Goal: Information Seeking & Learning: Learn about a topic

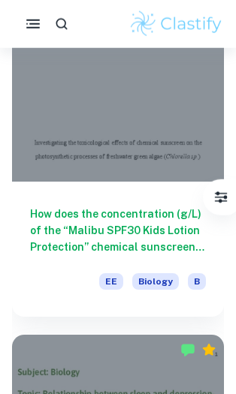
scroll to position [1382, 0]
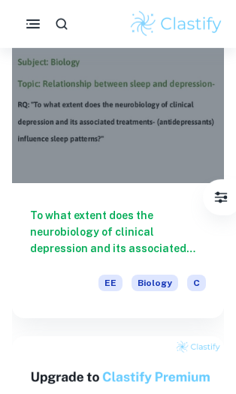
click at [115, 211] on h6 "To what extent does the neurobiology of clinical depression and its associated …" at bounding box center [118, 232] width 176 height 50
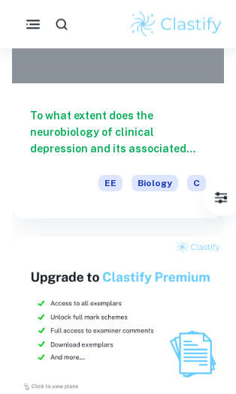
scroll to position [1791, 0]
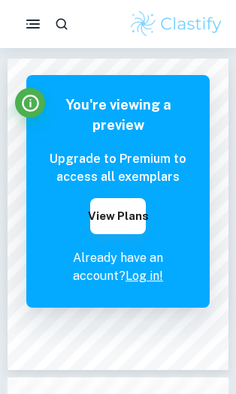
scroll to position [2, 0]
click at [136, 266] on p "Already have an account? Log in!" at bounding box center [118, 267] width 138 height 36
click at [129, 277] on link "Log in!" at bounding box center [144, 276] width 38 height 14
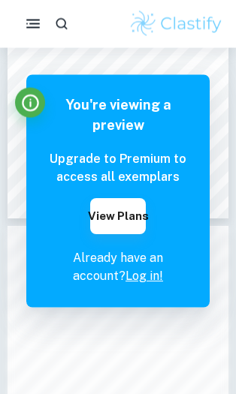
scroll to position [156, 0]
click at [119, 210] on button "View Plans" at bounding box center [118, 216] width 56 height 36
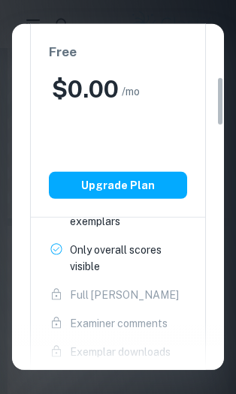
scroll to position [439, 0]
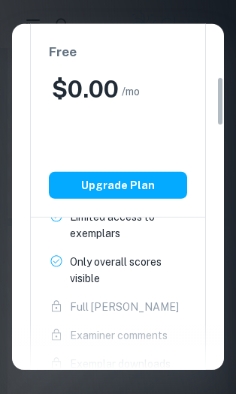
click at [103, 185] on button "Upgrade Plan" at bounding box center [118, 185] width 138 height 27
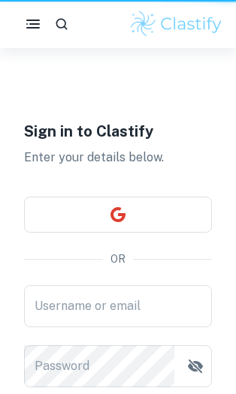
scroll to position [20, 0]
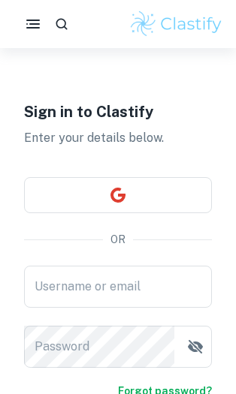
click at [177, 282] on input "Username or email" at bounding box center [118, 287] width 188 height 42
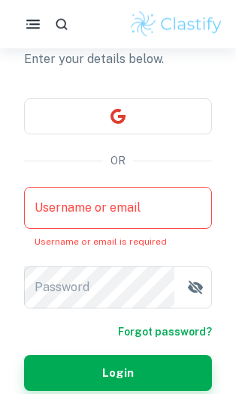
scroll to position [100, 0]
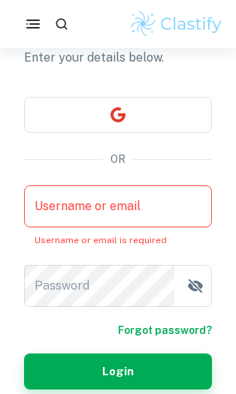
click at [124, 115] on icon "button" at bounding box center [117, 114] width 15 height 15
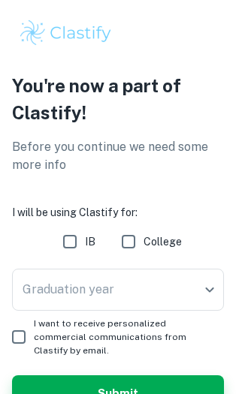
click at [83, 239] on input "IB" at bounding box center [70, 242] width 30 height 30
checkbox input "true"
click at [30, 327] on input "I want to receive personalized commercial communications from Clastify by email." at bounding box center [19, 337] width 30 height 30
checkbox input "true"
click at [96, 376] on button "Submit" at bounding box center [118, 394] width 212 height 36
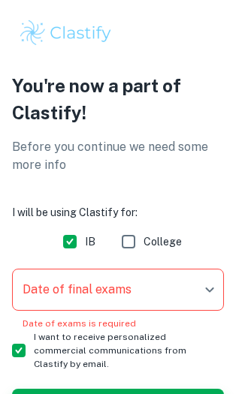
click at [181, 291] on body "We value your privacy We use cookies to enhance your browsing experience, serve…" at bounding box center [118, 197] width 236 height 394
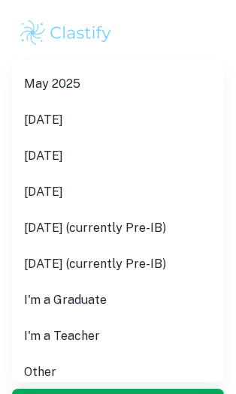
click at [180, 228] on li "[DATE] (currently Pre-IB)" at bounding box center [118, 228] width 212 height 36
type input "M27"
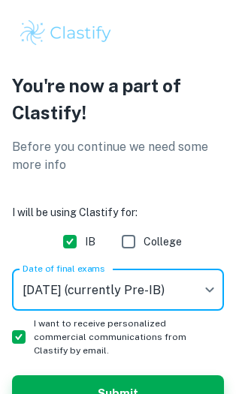
click at [122, 376] on button "Submit" at bounding box center [118, 394] width 212 height 36
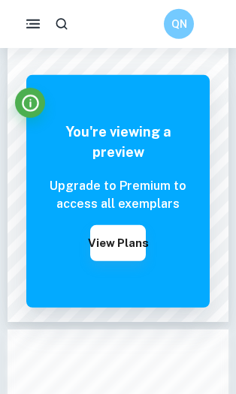
click at [110, 246] on button "View Plans" at bounding box center [118, 243] width 56 height 36
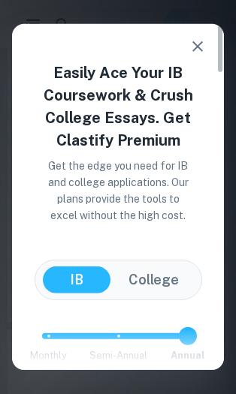
click at [203, 49] on icon "button" at bounding box center [198, 47] width 18 height 18
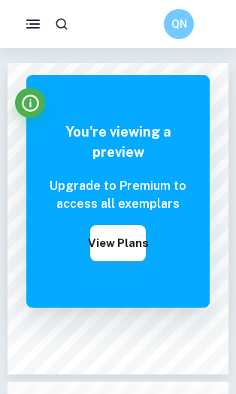
click at [29, 16] on icon "button" at bounding box center [33, 24] width 18 height 18
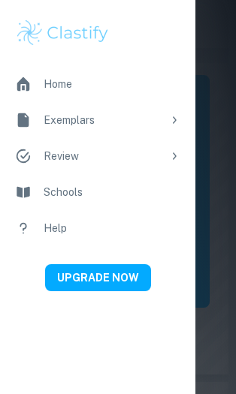
click at [117, 120] on div "Exemplars" at bounding box center [103, 120] width 119 height 17
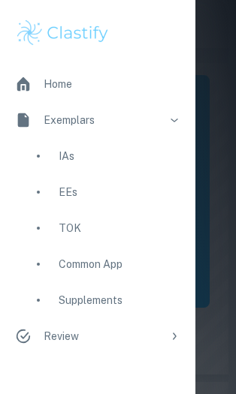
click at [95, 195] on div "EEs" at bounding box center [120, 192] width 122 height 17
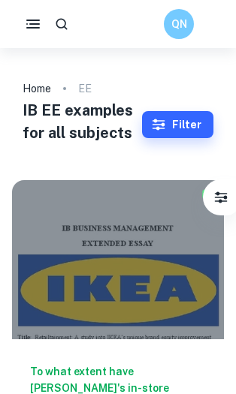
click at [189, 128] on button "Filter" at bounding box center [177, 124] width 71 height 27
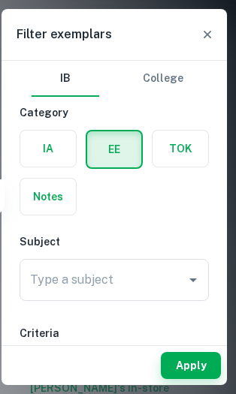
click at [123, 283] on input "Type a subject" at bounding box center [102, 280] width 153 height 29
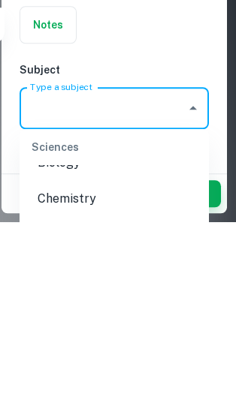
scroll to position [2231, 0]
click at [140, 322] on li "Biology" at bounding box center [114, 340] width 189 height 36
type input "Biology"
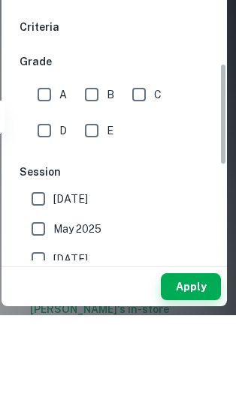
scroll to position [214, 0]
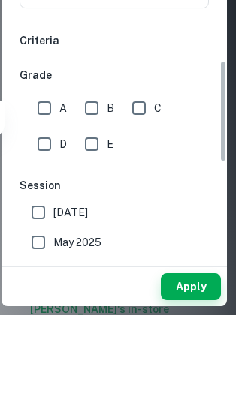
click at [50, 276] on input "[DATE]" at bounding box center [38, 291] width 30 height 30
checkbox input "true"
click at [49, 346] on div "Apply" at bounding box center [114, 365] width 225 height 39
click at [44, 346] on div "Apply" at bounding box center [114, 365] width 225 height 39
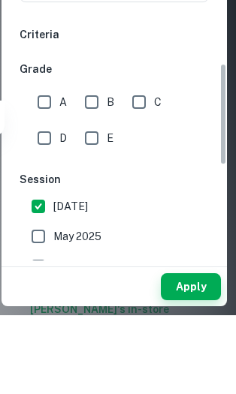
scroll to position [223, 0]
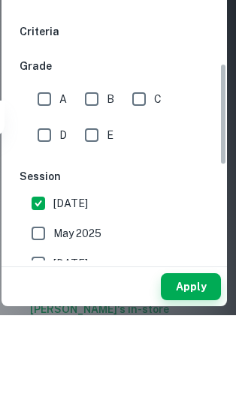
click at [54, 247] on h6 "Session" at bounding box center [114, 255] width 189 height 17
click at [78, 163] on input "B" at bounding box center [92, 178] width 30 height 30
checkbox input "true"
click at [38, 163] on input "A" at bounding box center [44, 178] width 30 height 30
checkbox input "true"
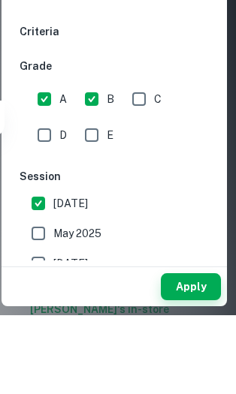
click at [96, 163] on input "B" at bounding box center [92, 178] width 30 height 30
checkbox input "false"
click at [44, 267] on input "[DATE]" at bounding box center [38, 282] width 30 height 30
checkbox input "false"
click at [183, 298] on label "May 2025" at bounding box center [110, 313] width 174 height 30
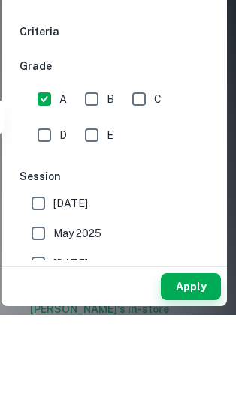
click at [53, 298] on input "May 2025" at bounding box center [38, 313] width 30 height 30
click at [177, 298] on label "May 2025" at bounding box center [110, 313] width 174 height 30
click at [53, 298] on input "May 2025" at bounding box center [38, 313] width 30 height 30
checkbox input "false"
click at [197, 309] on div at bounding box center [118, 197] width 236 height 394
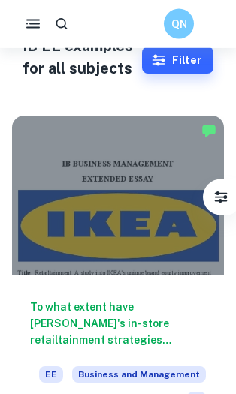
scroll to position [40, 0]
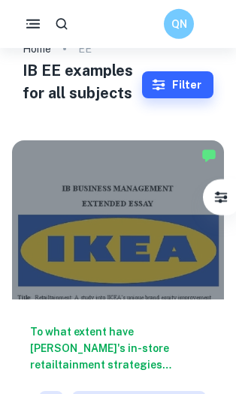
click at [201, 85] on button "Filter" at bounding box center [177, 84] width 71 height 27
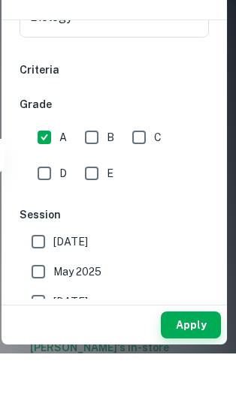
click at [201, 352] on button "Apply" at bounding box center [191, 365] width 60 height 27
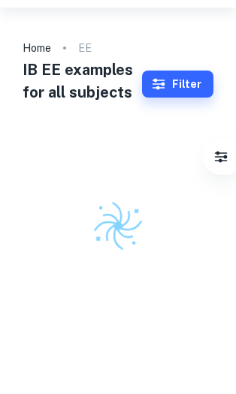
click at [194, 379] on button "Apply" at bounding box center [218, 365] width 48 height 27
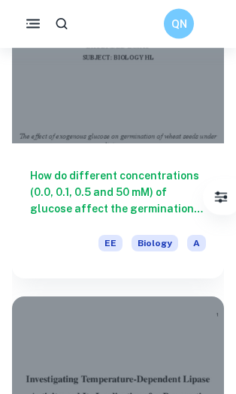
scroll to position [7578, 0]
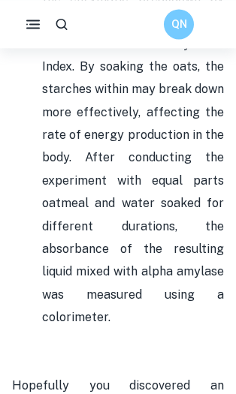
scroll to position [8981, 0]
